Goal: Task Accomplishment & Management: Use online tool/utility

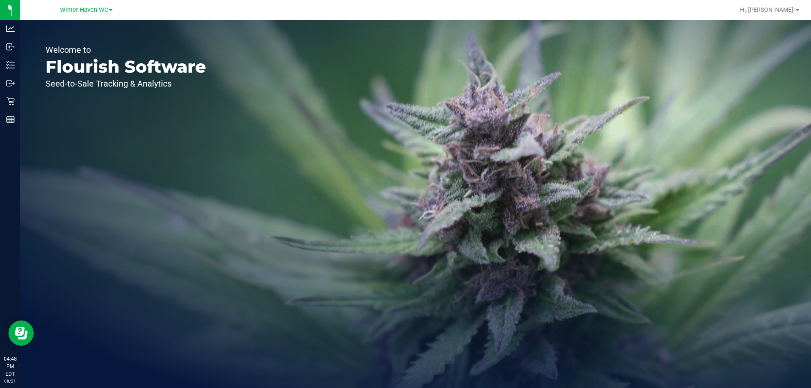
drag, startPoint x: 412, startPoint y: 11, endPoint x: 262, endPoint y: 110, distance: 179.8
click at [319, 74] on div "Winter Haven WC Hi, [PERSON_NAME]! Welcome to Flourish Software Seed-to-Sale Tr…" at bounding box center [415, 194] width 791 height 388
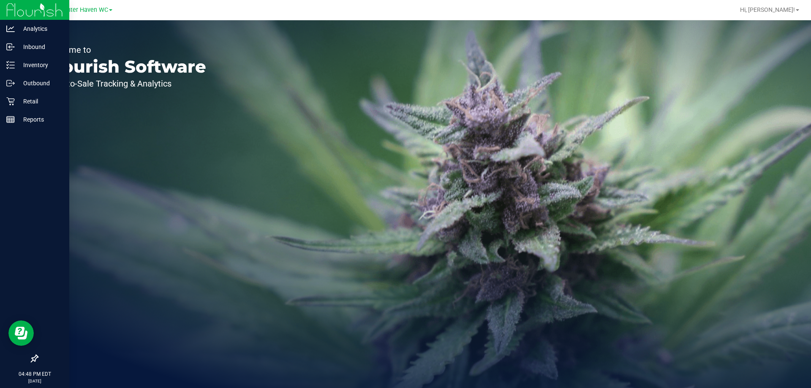
click at [0, 242] on div "Analytics Inbound Inventory Outbound Retail Reports 04:48 PM EDT [DATE] 08/21 W…" at bounding box center [405, 194] width 811 height 388
click at [12, 101] on icon at bounding box center [10, 101] width 8 height 8
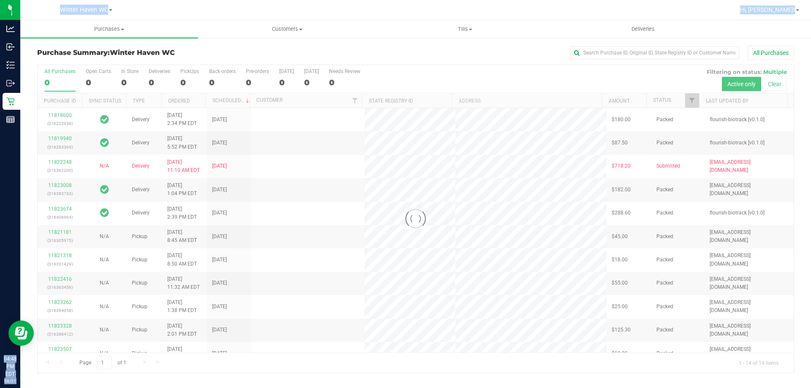
click at [540, 60] on div "All Purchases" at bounding box center [541, 53] width 505 height 14
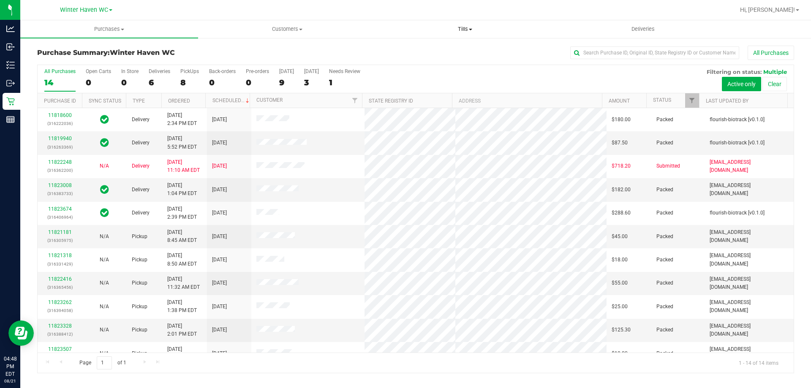
click at [467, 26] on span "Tills" at bounding box center [465, 29] width 177 height 8
click at [450, 53] on li "Manage tills" at bounding box center [465, 51] width 178 height 10
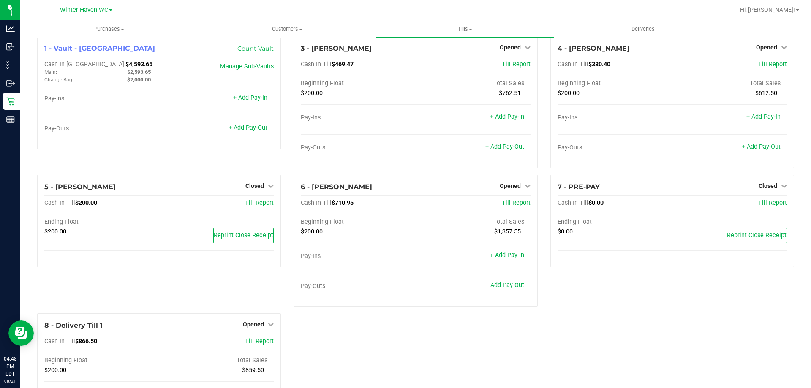
scroll to position [82, 0]
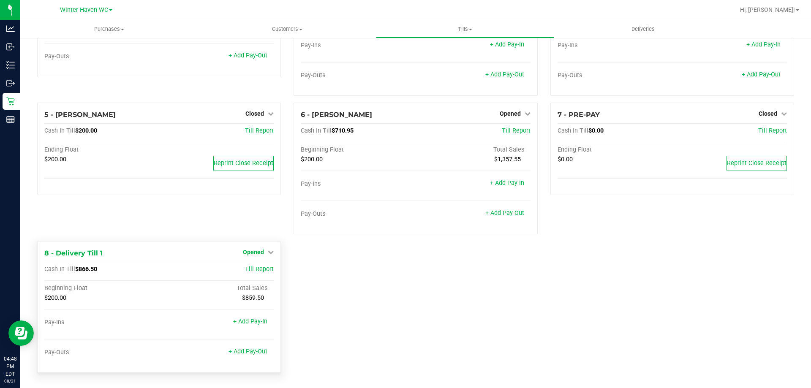
click at [257, 253] on span "Opened" at bounding box center [253, 252] width 21 height 7
click at [254, 268] on link "Close Till" at bounding box center [254, 270] width 23 height 7
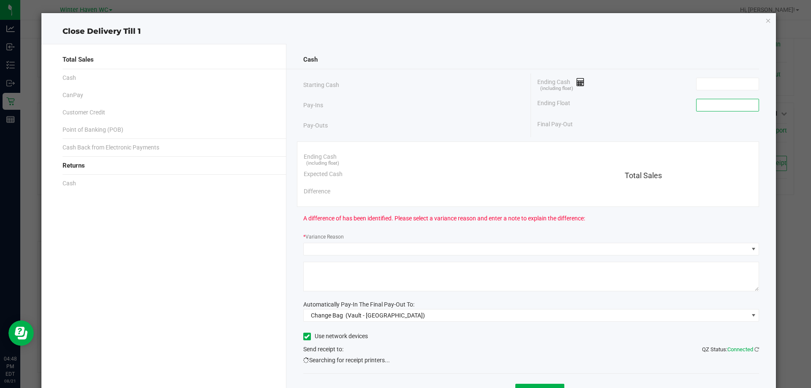
click at [710, 110] on input at bounding box center [728, 105] width 62 height 12
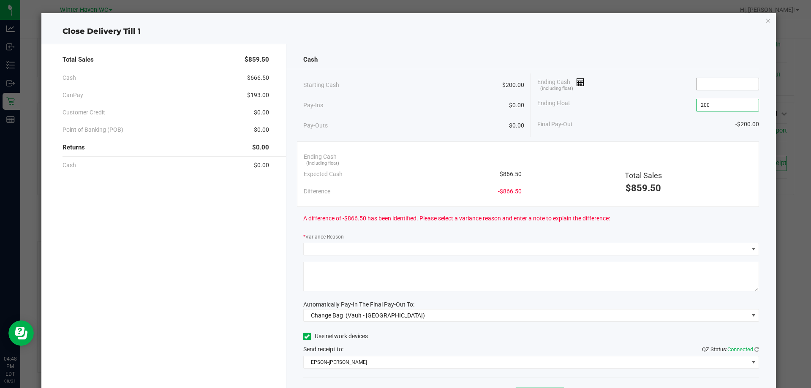
type input "$200.00"
click at [725, 82] on input at bounding box center [728, 84] width 62 height 12
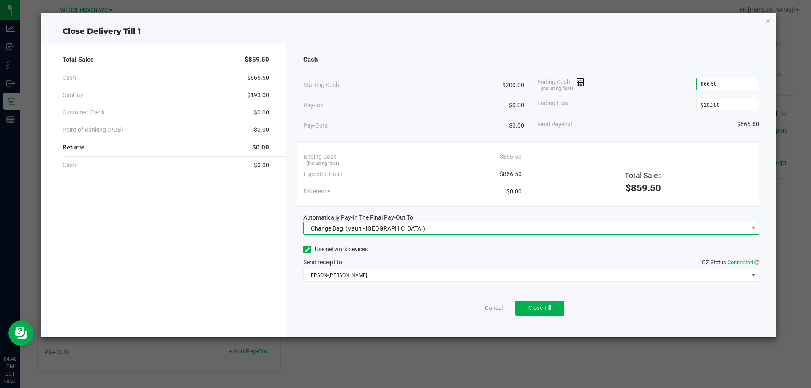
type input "$866.50"
click at [373, 229] on span "(Vault - [GEOGRAPHIC_DATA])" at bounding box center [385, 228] width 79 height 7
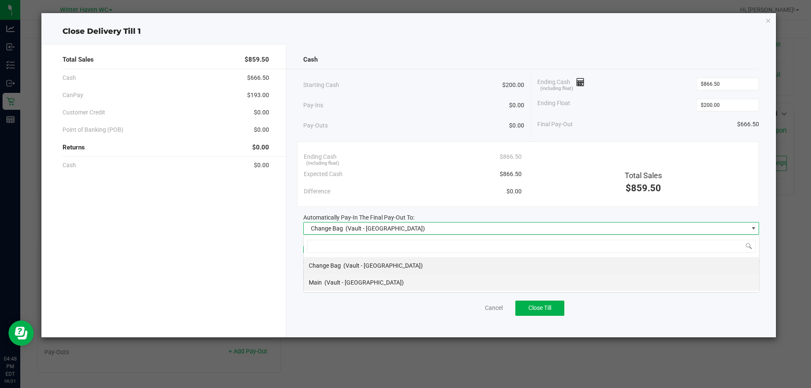
scroll to position [13, 456]
click at [345, 282] on span "(Vault - [GEOGRAPHIC_DATA])" at bounding box center [364, 282] width 79 height 7
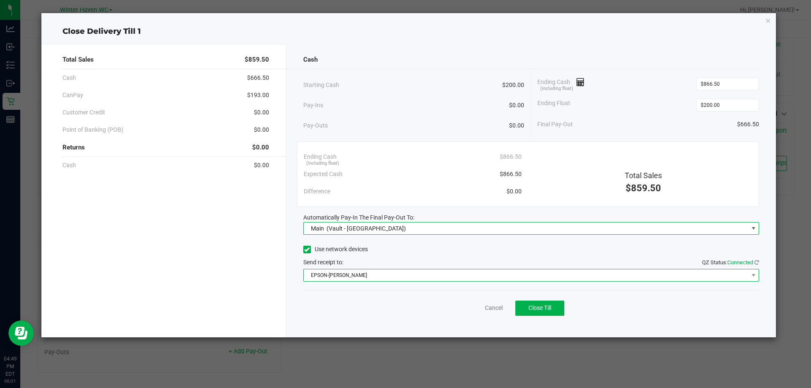
click at [373, 280] on span "EPSON-[PERSON_NAME]" at bounding box center [526, 276] width 445 height 12
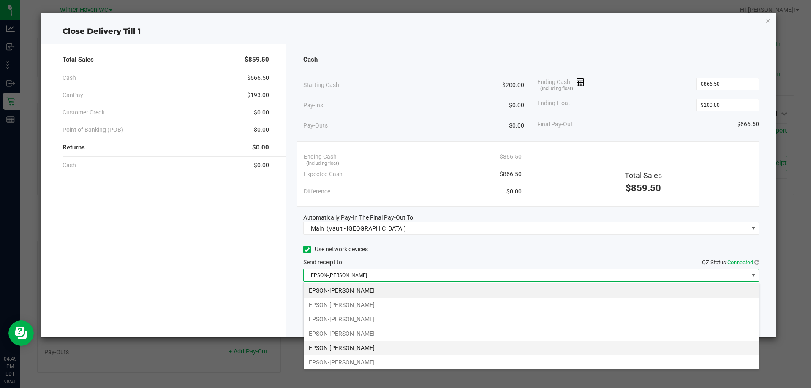
click at [371, 342] on li "EPSON-[PERSON_NAME]" at bounding box center [532, 348] width 456 height 14
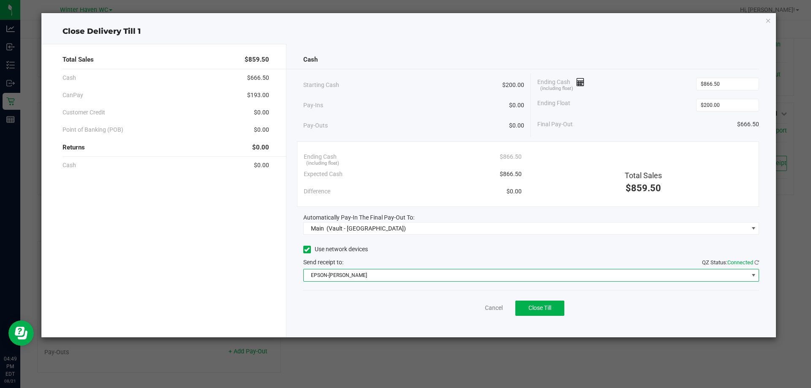
click at [428, 256] on div "Use network devices Send receipt to: QZ Status: Connected EPSON-[PERSON_NAME]" at bounding box center [531, 262] width 456 height 38
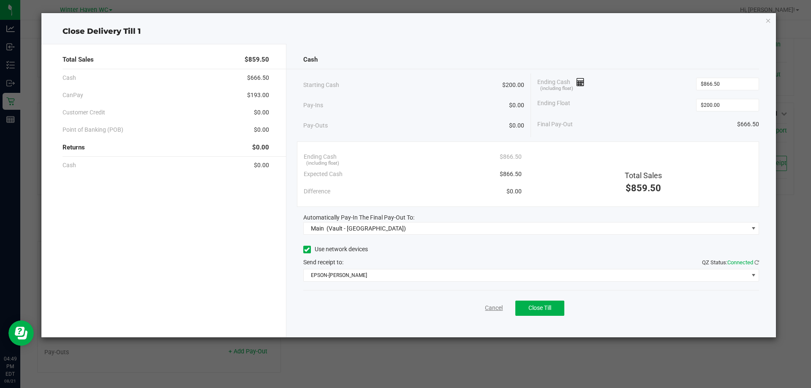
click at [499, 309] on link "Cancel" at bounding box center [494, 308] width 18 height 9
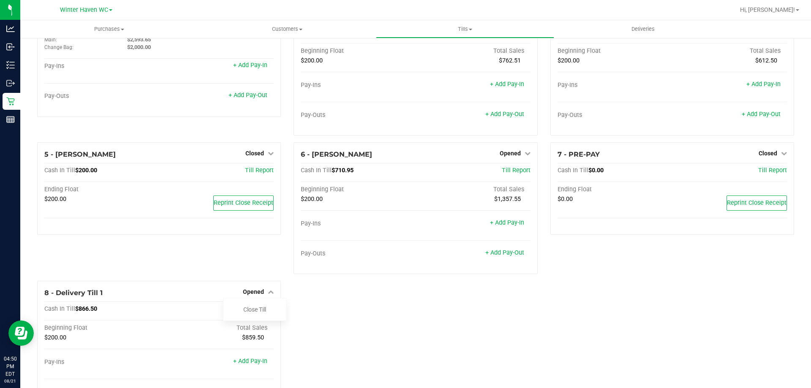
scroll to position [82, 0]
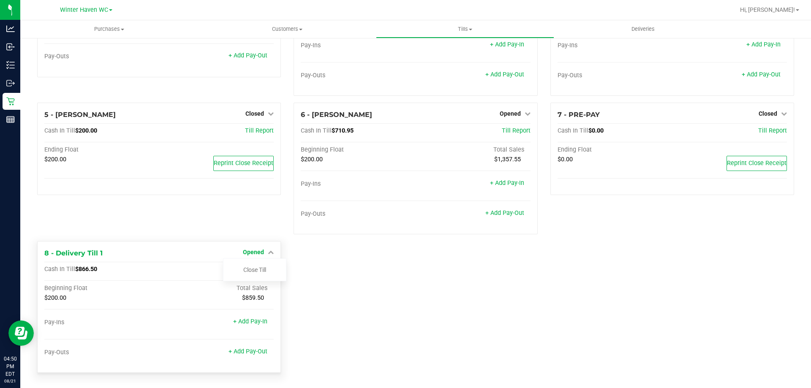
click at [244, 251] on span "Opened" at bounding box center [253, 252] width 21 height 7
click at [248, 251] on span "Opened" at bounding box center [253, 252] width 21 height 7
click at [254, 270] on link "Close Till" at bounding box center [254, 270] width 23 height 7
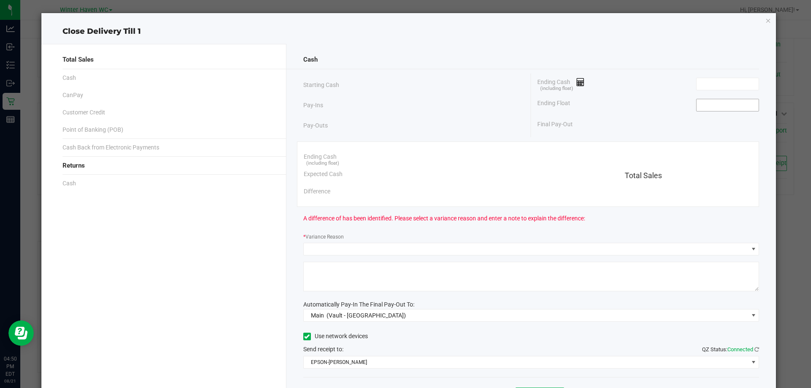
click at [722, 104] on input at bounding box center [728, 105] width 62 height 12
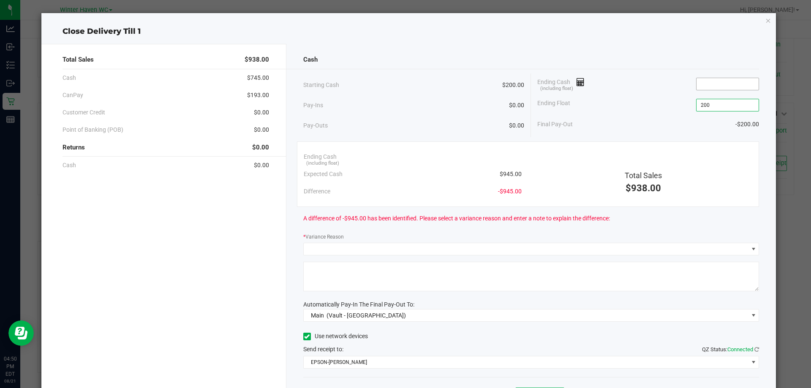
type input "$200.00"
click at [707, 84] on input at bounding box center [728, 84] width 62 height 12
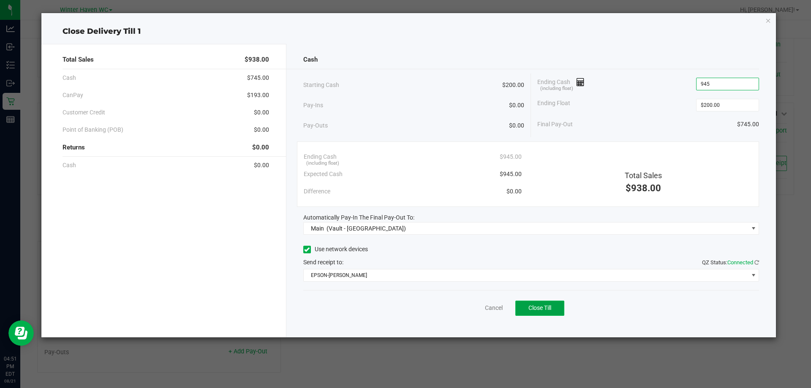
type input "$945.00"
click at [541, 307] on span "Close Till" at bounding box center [540, 308] width 23 height 7
click at [475, 305] on link "Dismiss" at bounding box center [475, 308] width 20 height 9
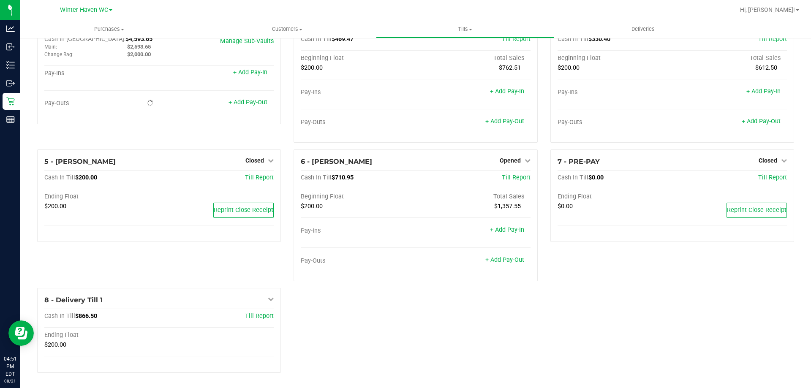
scroll to position [42, 0]
